Goal: Information Seeking & Learning: Find specific fact

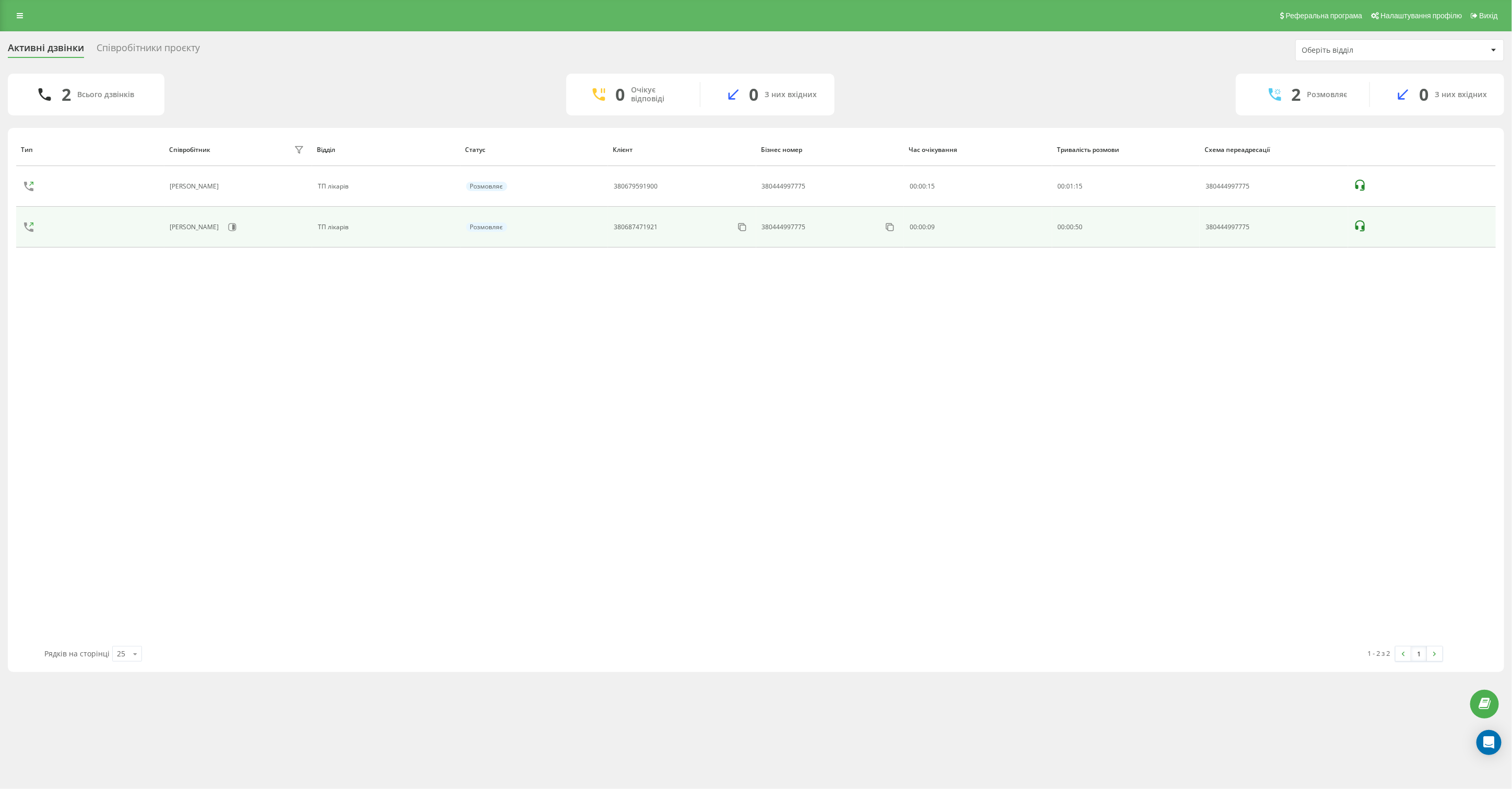
click at [1356, 223] on icon at bounding box center [1360, 226] width 13 height 13
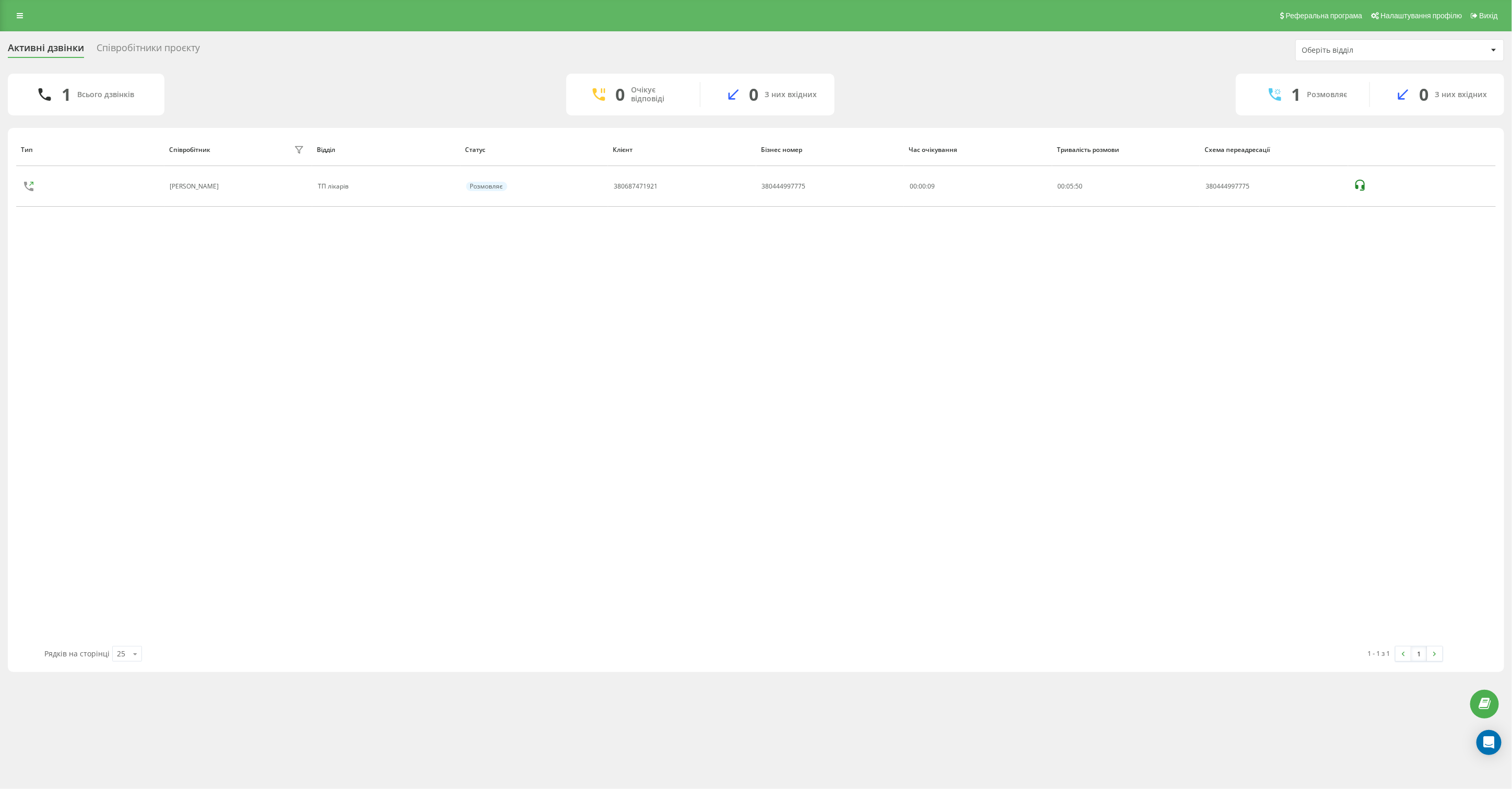
click at [533, 379] on div "Тип Співробітник фільтру Відділ Статус Клієнт Бізнес номер Час очікування Трива…" at bounding box center [756, 389] width 1480 height 513
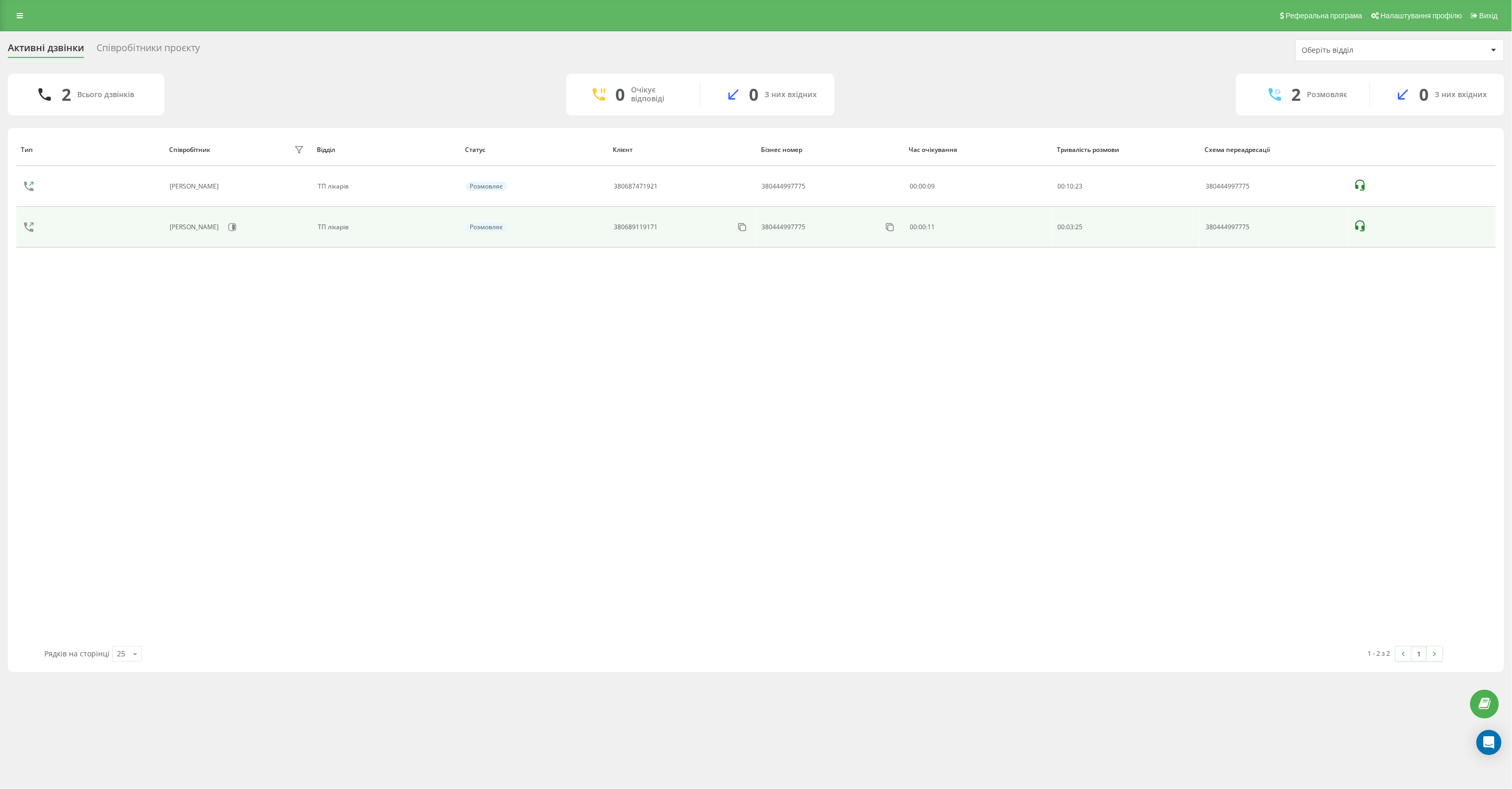
click at [1361, 225] on icon at bounding box center [1360, 226] width 13 height 13
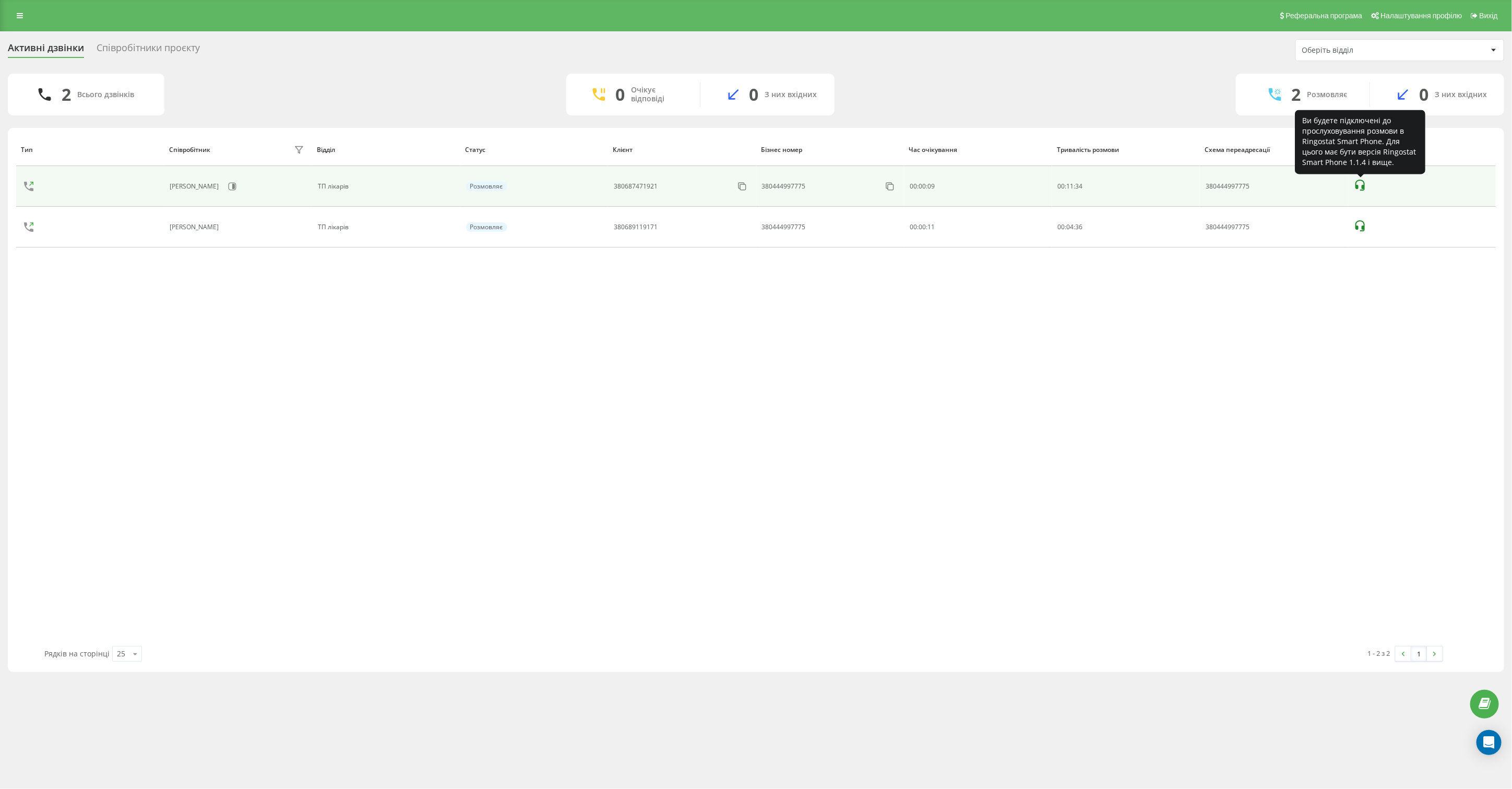
click at [1358, 185] on icon at bounding box center [1360, 185] width 9 height 11
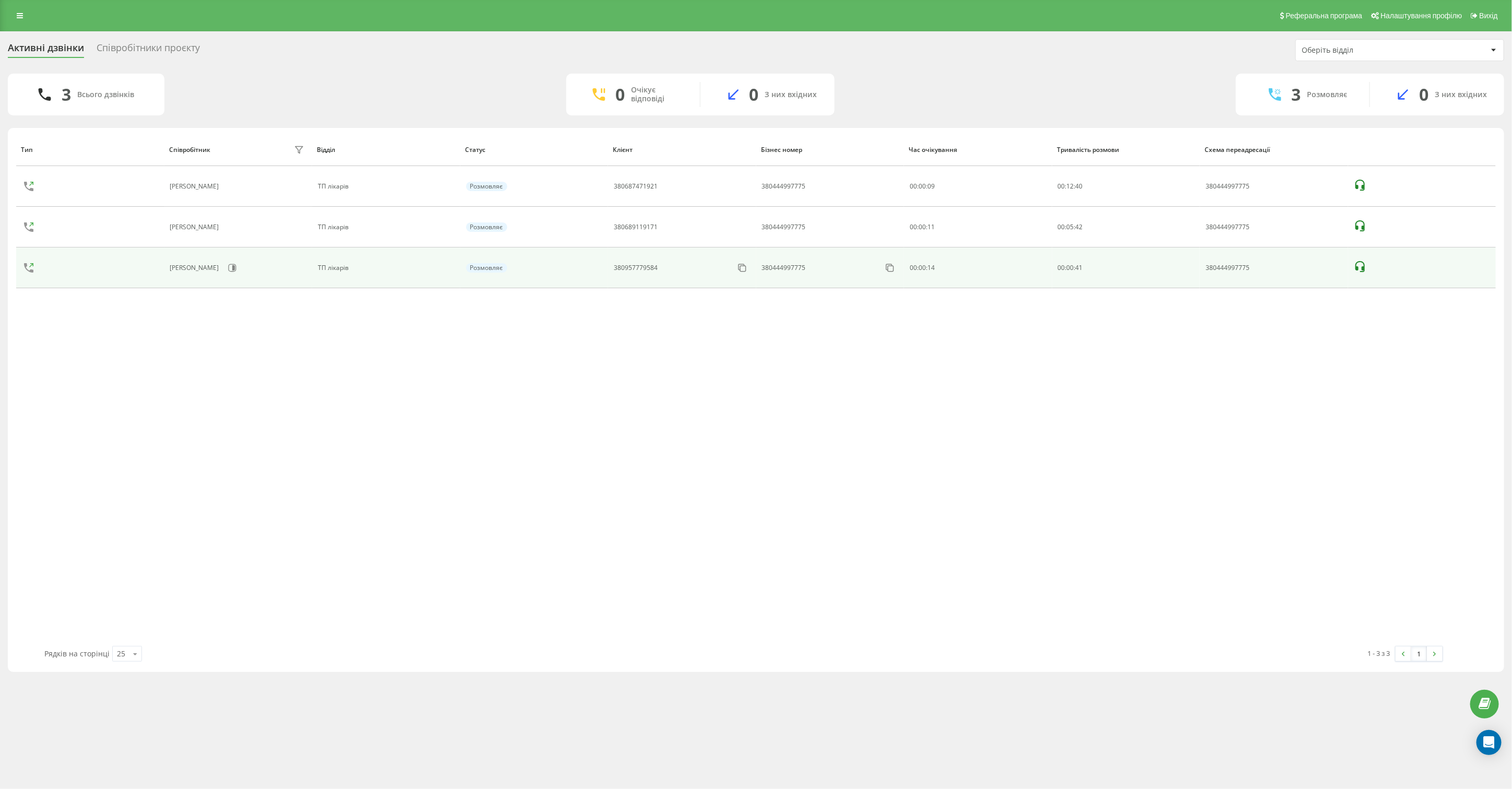
click at [1363, 265] on icon at bounding box center [1360, 267] width 13 height 13
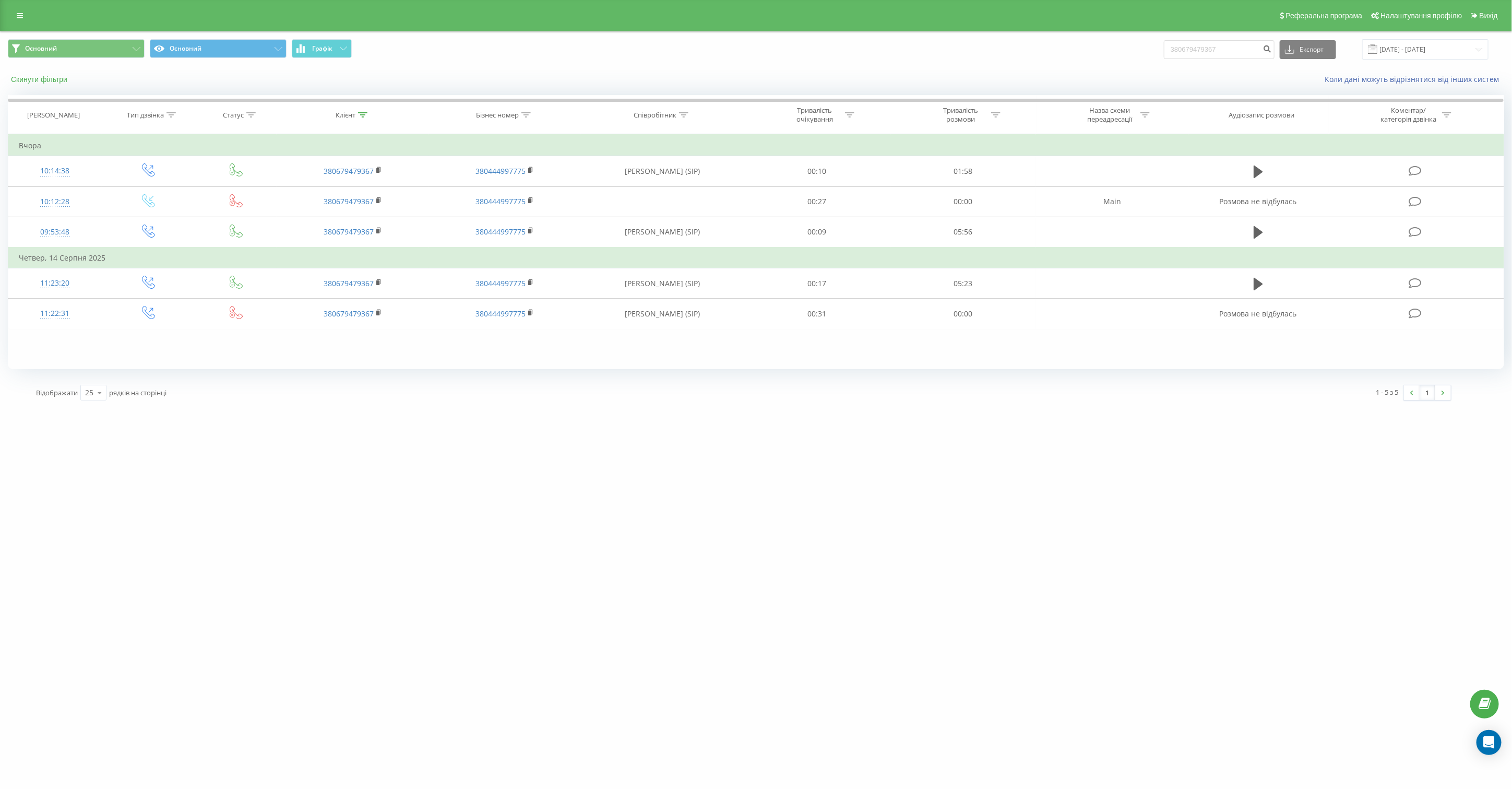
click at [58, 82] on button "Скинути фільтри" at bounding box center [40, 79] width 64 height 9
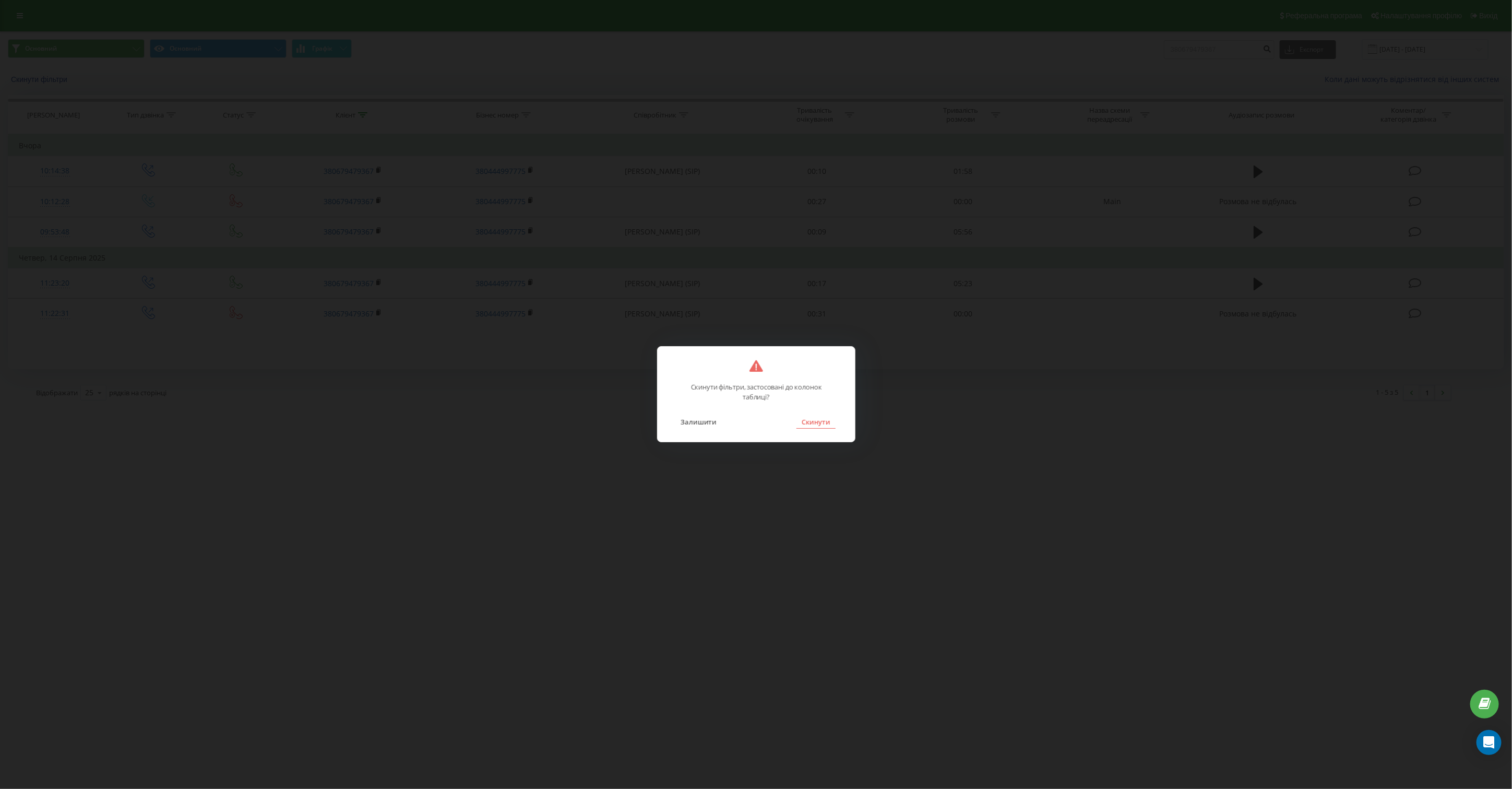
click at [824, 426] on button "Скинути" at bounding box center [816, 421] width 39 height 13
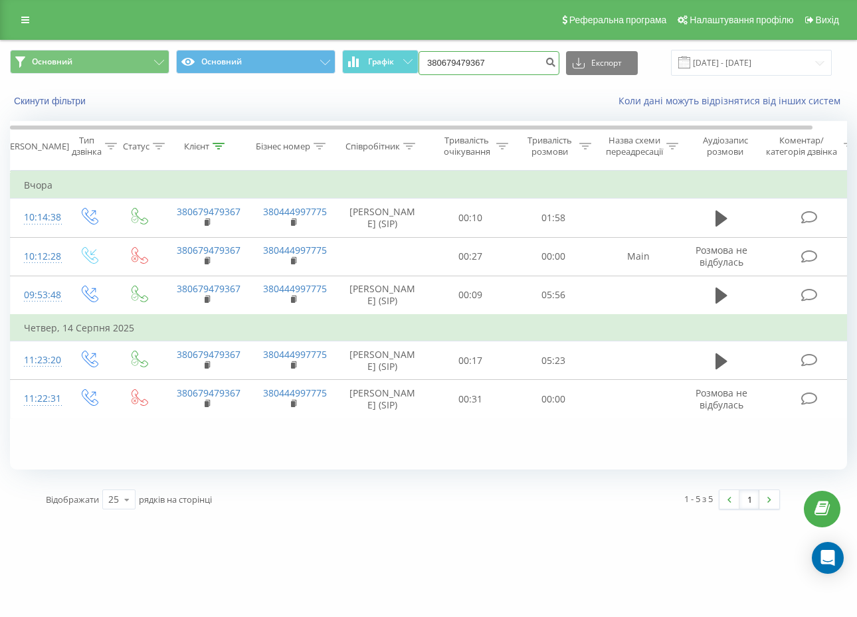
click at [515, 69] on input "380679479367" at bounding box center [489, 63] width 141 height 24
paste input "64501508"
type input "380664501508"
click at [554, 65] on button "submit" at bounding box center [551, 63] width 18 height 24
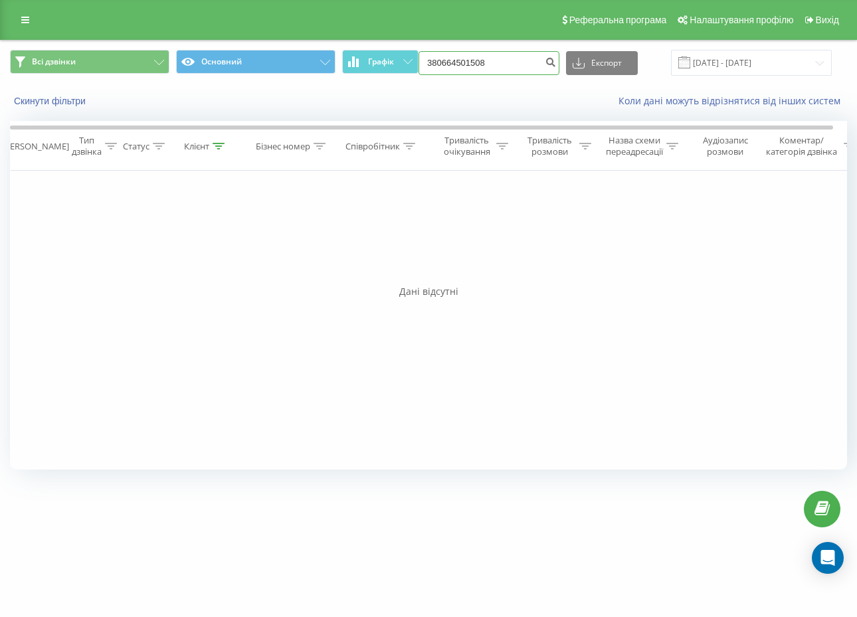
click at [482, 59] on input "380664501508" at bounding box center [489, 63] width 141 height 24
paste input "970463800"
type input "380970463800"
click at [555, 64] on icon "submit" at bounding box center [550, 60] width 11 height 8
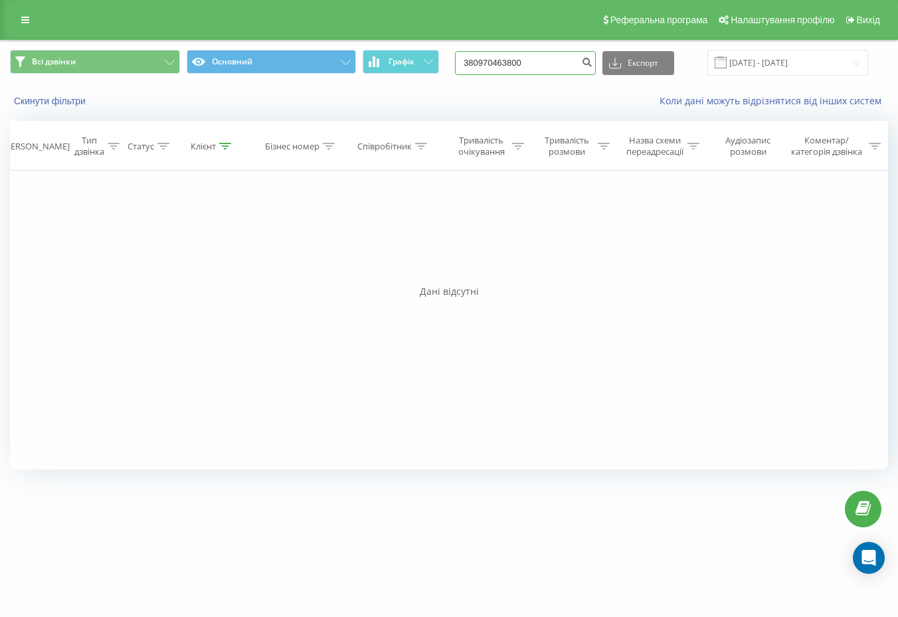
click at [554, 52] on input "380970463800" at bounding box center [525, 63] width 141 height 24
paste input "664501508"
type input "380664501508"
click at [595, 69] on button "submit" at bounding box center [587, 63] width 18 height 24
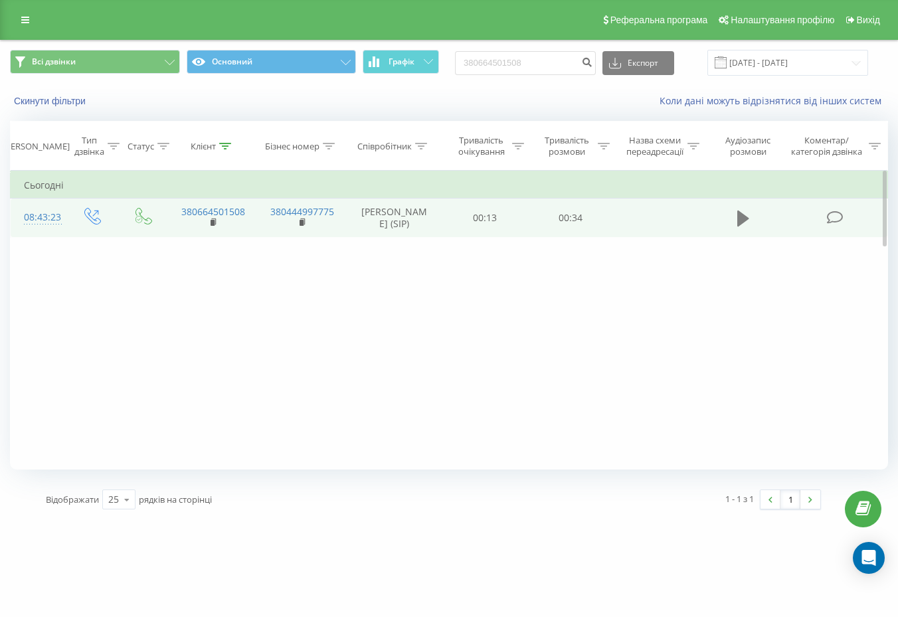
click at [742, 228] on icon at bounding box center [744, 218] width 12 height 19
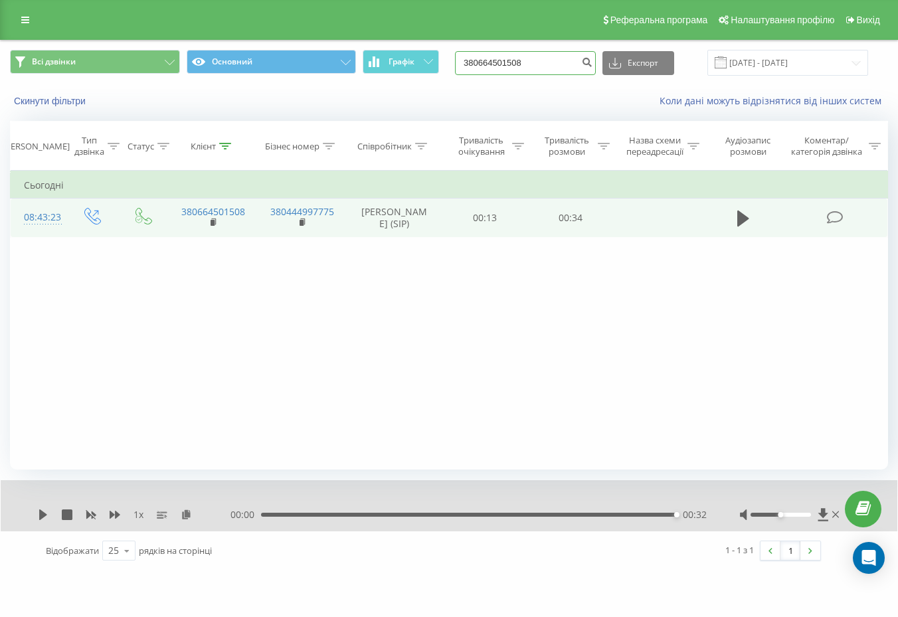
click at [564, 58] on input "380664501508" at bounding box center [525, 63] width 141 height 24
paste input "971918579"
type input "380971918579"
click at [593, 64] on icon "submit" at bounding box center [586, 60] width 11 height 8
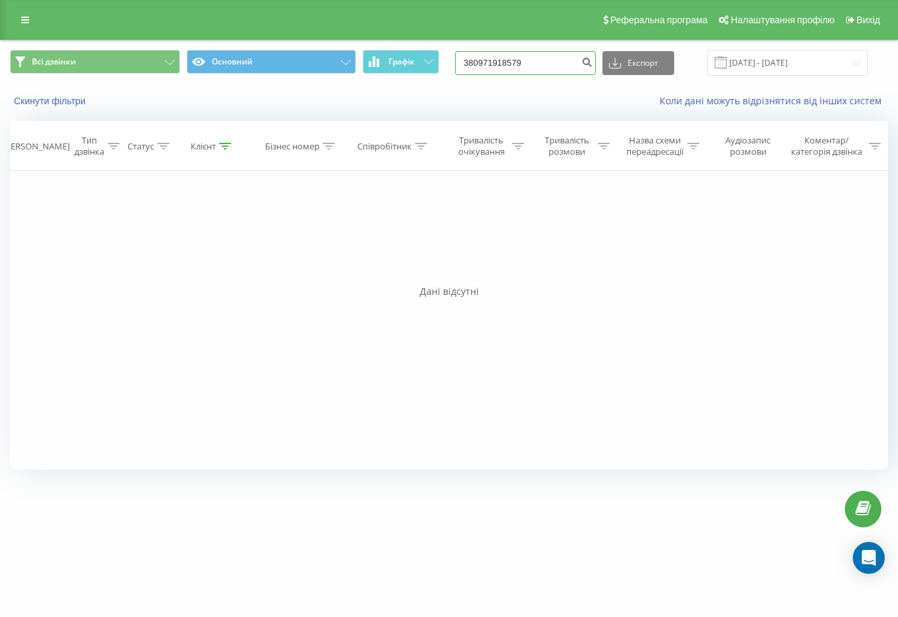
click at [565, 62] on input "380971918579" at bounding box center [525, 63] width 141 height 24
paste input "35517031"
type input "380935517031"
click at [593, 64] on icon "submit" at bounding box center [586, 60] width 11 height 8
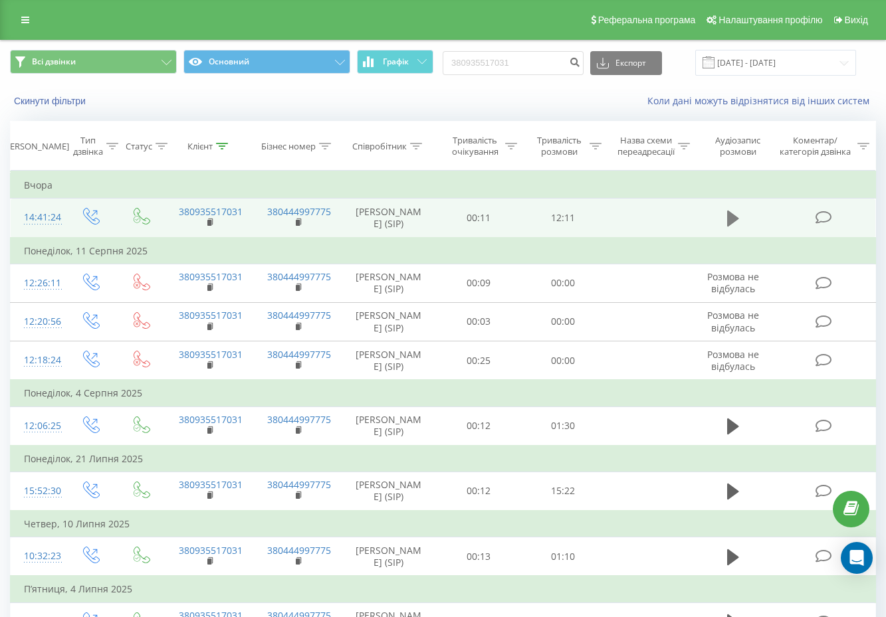
click at [730, 227] on icon at bounding box center [733, 219] width 12 height 16
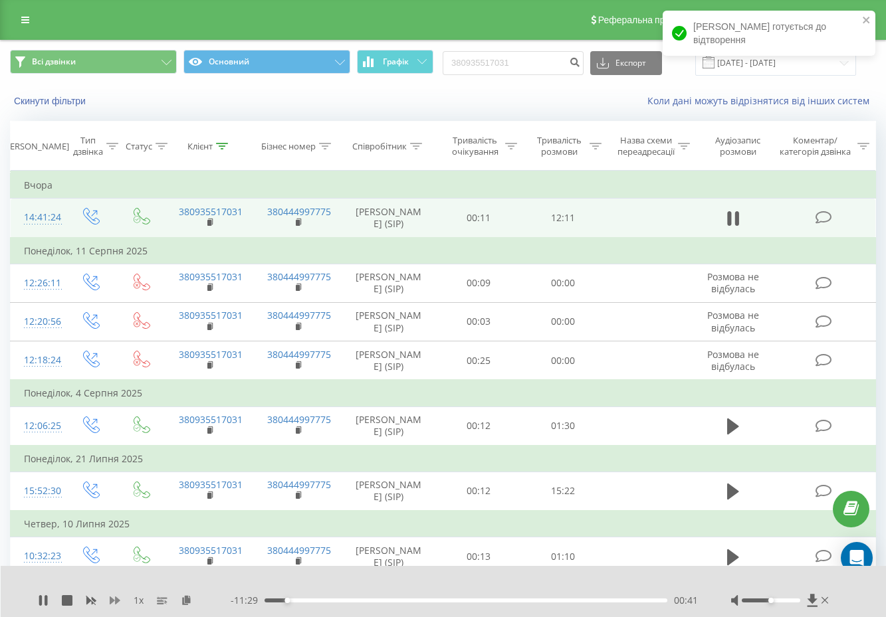
click at [111, 600] on icon at bounding box center [115, 601] width 11 height 8
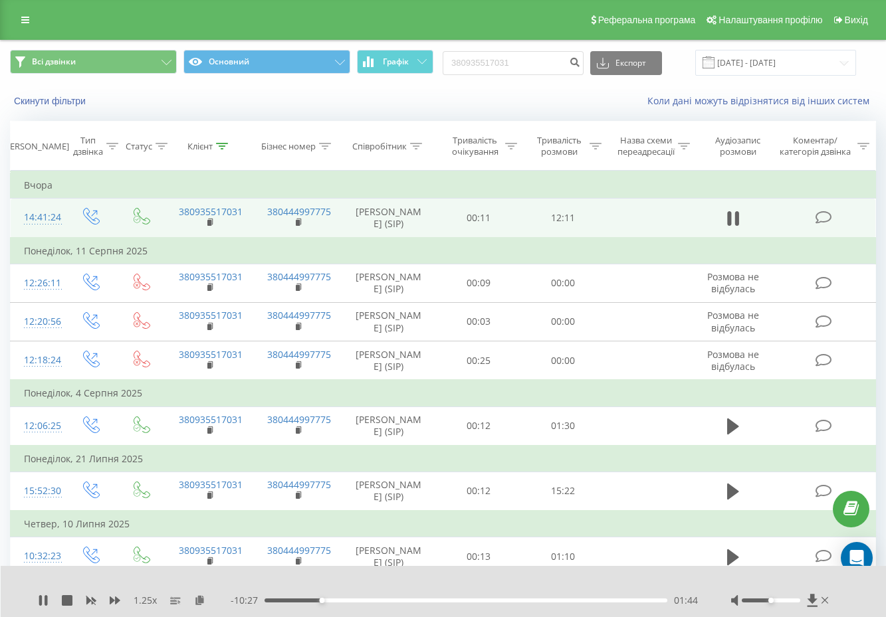
click at [360, 603] on div "- 10:27 01:44 01:44" at bounding box center [464, 600] width 467 height 13
click at [362, 599] on div "02:57" at bounding box center [465, 601] width 403 height 4
click at [399, 601] on div "03:02" at bounding box center [465, 601] width 403 height 4
click at [112, 601] on icon at bounding box center [115, 601] width 11 height 8
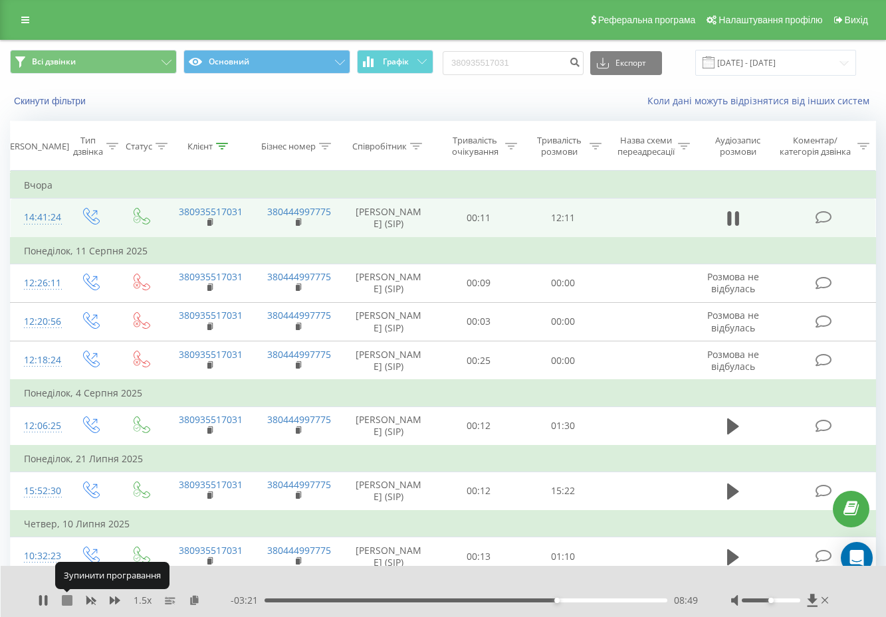
click at [70, 601] on icon at bounding box center [67, 600] width 11 height 11
